Goal: Task Accomplishment & Management: Manage account settings

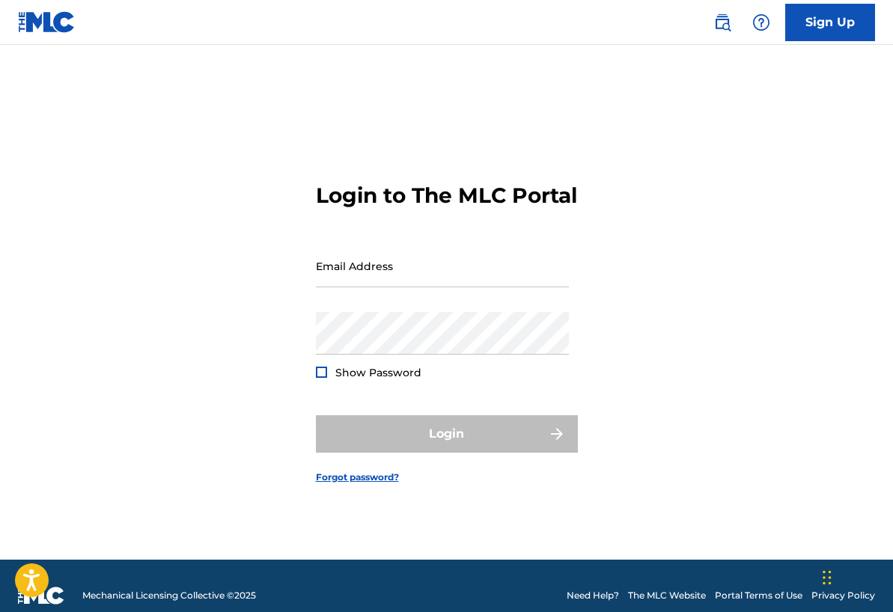
type input "[EMAIL_ADDRESS][DOMAIN_NAME]"
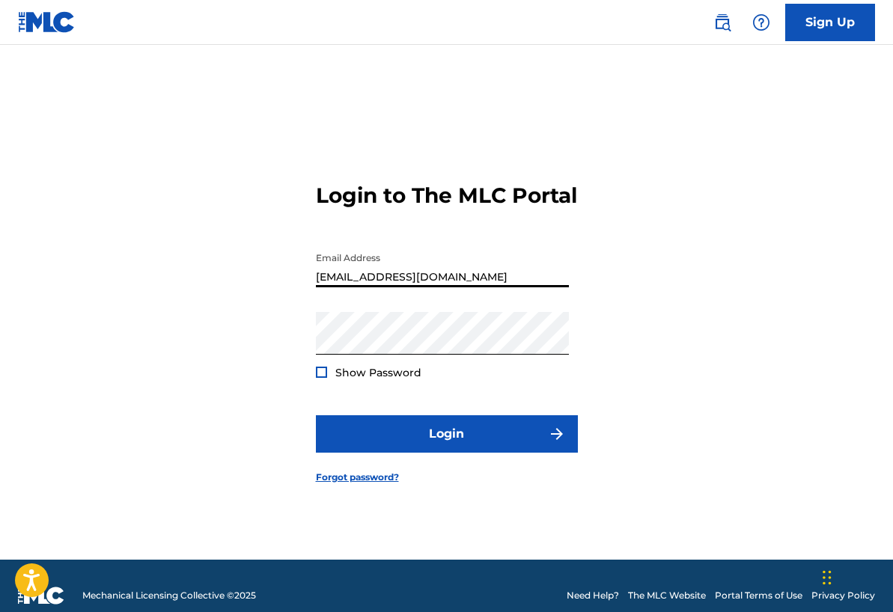
click at [320, 378] on div at bounding box center [321, 372] width 11 height 11
click at [320, 377] on img at bounding box center [321, 372] width 8 height 8
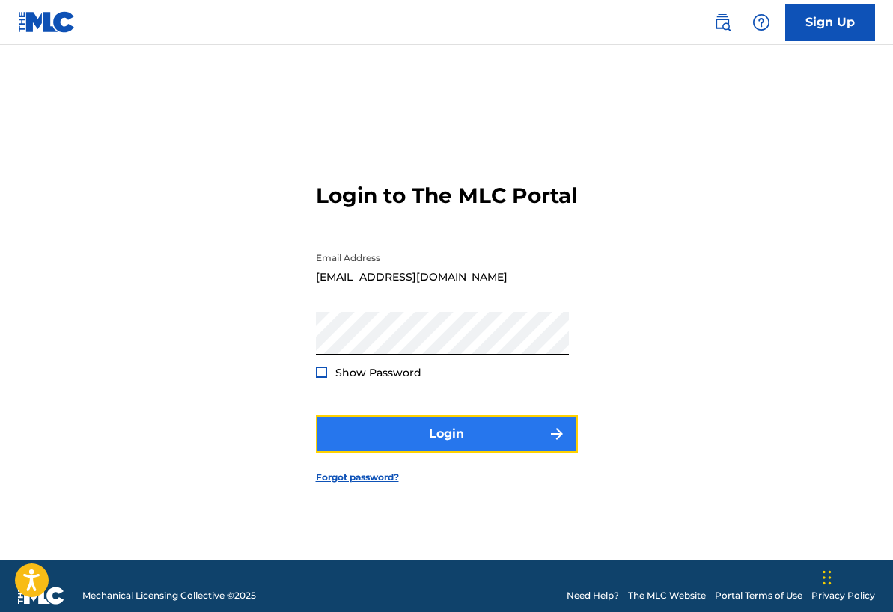
click at [454, 450] on button "Login" at bounding box center [447, 434] width 262 height 37
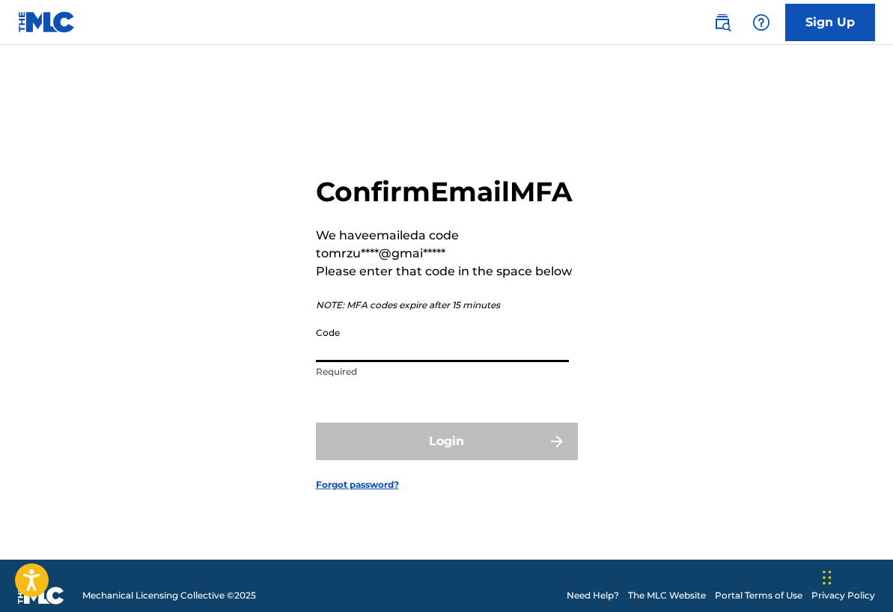
click at [374, 358] on input "Code" at bounding box center [442, 341] width 253 height 43
type input "0"
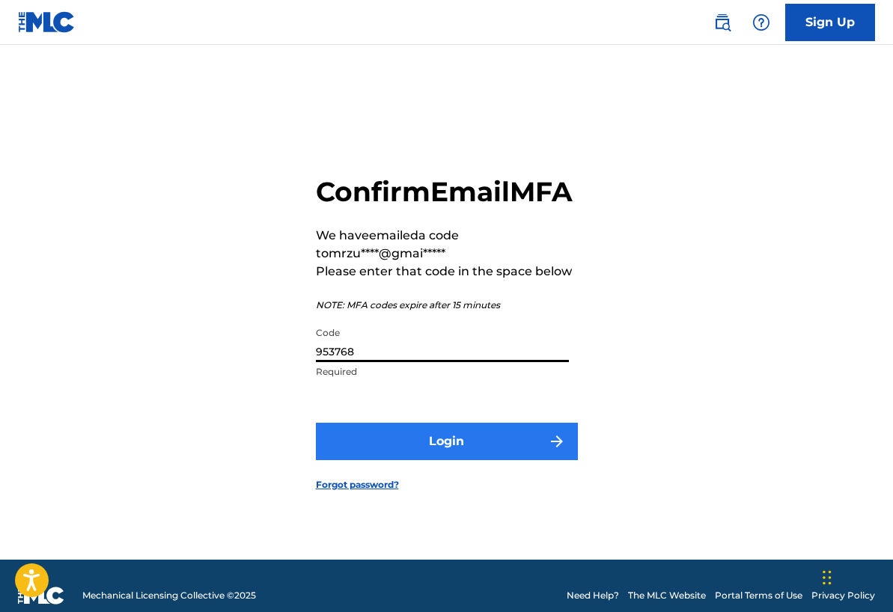
type input "953768"
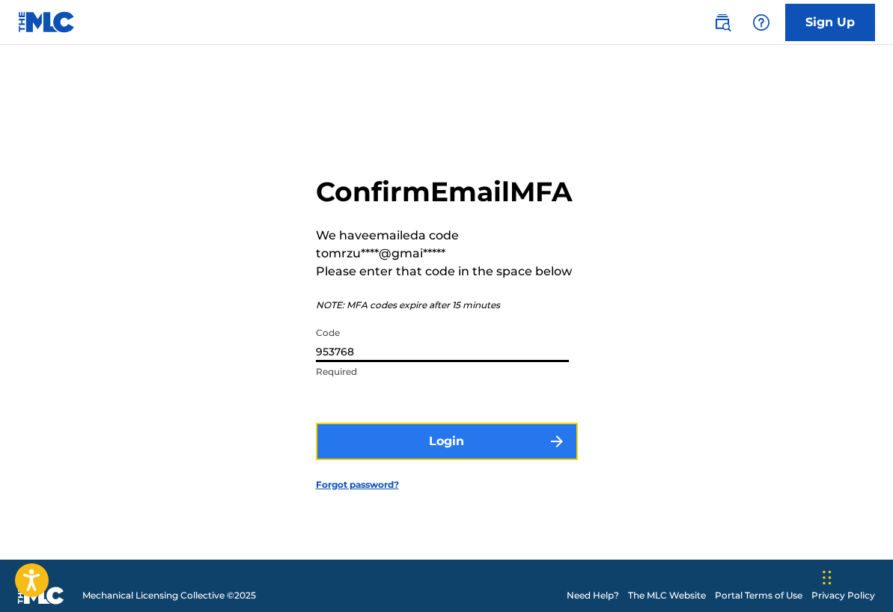
click at [523, 450] on button "Login" at bounding box center [447, 441] width 262 height 37
